Goal: Find specific page/section: Find specific page/section

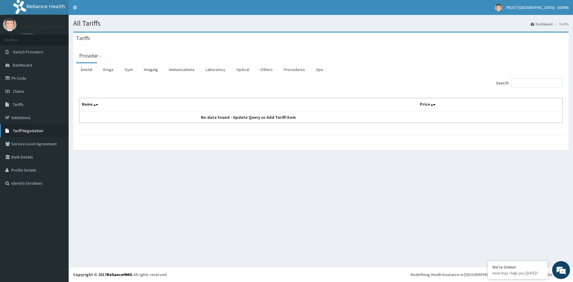
click at [34, 130] on span "Tariff Negotiation" at bounding box center [28, 130] width 30 height 5
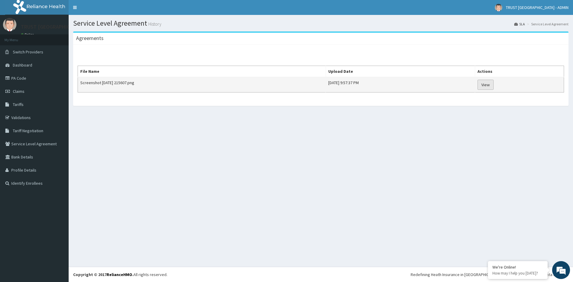
click at [494, 86] on link "View" at bounding box center [486, 85] width 16 height 10
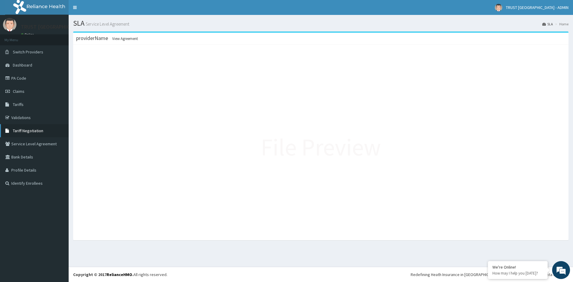
click at [24, 134] on link "Tariff Negotiation" at bounding box center [34, 130] width 69 height 13
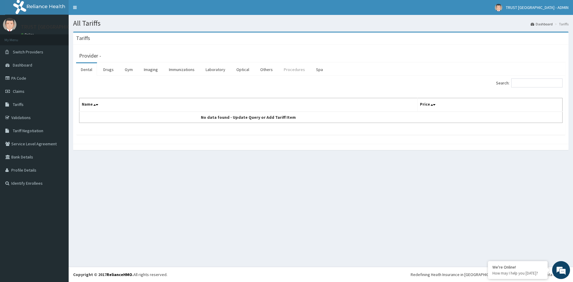
click at [290, 71] on link "Procedures" at bounding box center [294, 69] width 31 height 13
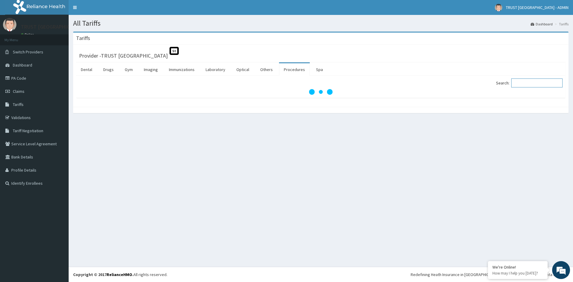
click at [524, 82] on input "Search:" at bounding box center [536, 82] width 51 height 9
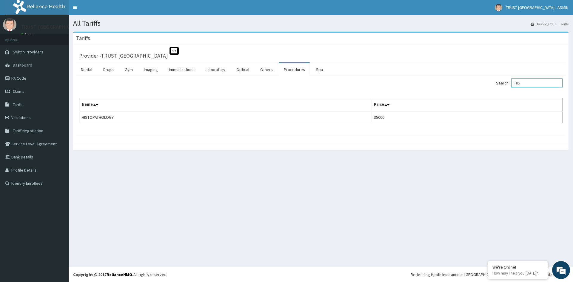
type input "HIS"
click at [30, 78] on link "PA Code" at bounding box center [34, 78] width 69 height 13
